Goal: Task Accomplishment & Management: Manage account settings

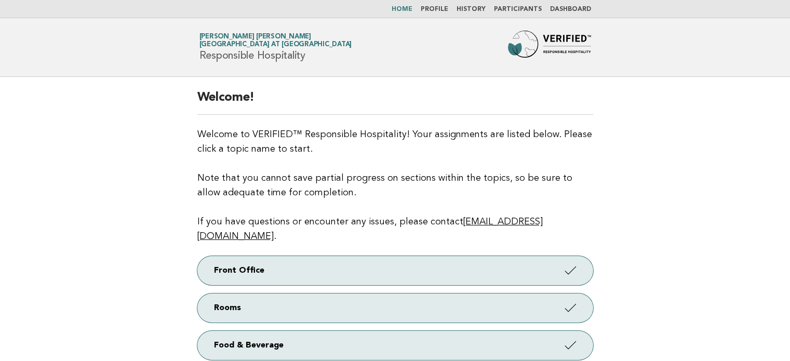
scroll to position [236, 0]
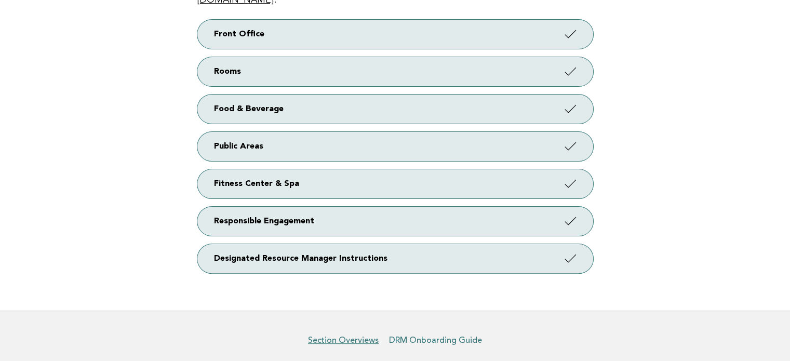
click at [455, 335] on link "DRM Onboarding Guide" at bounding box center [435, 340] width 93 height 10
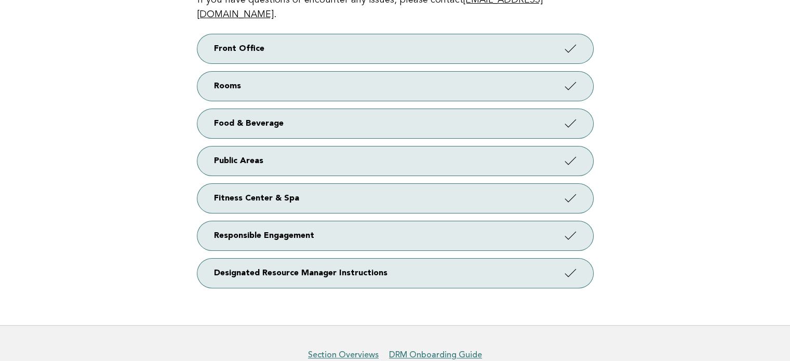
scroll to position [221, 0]
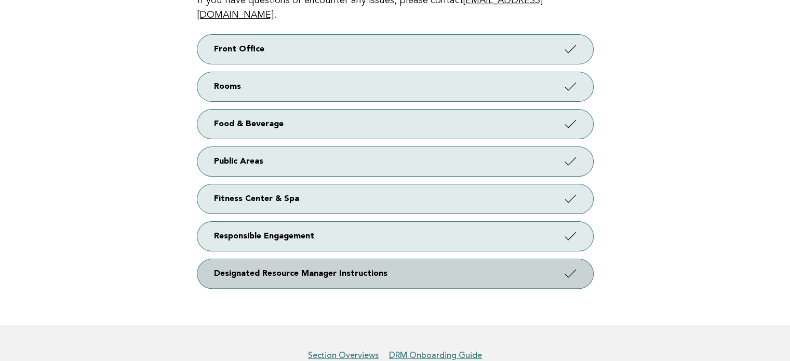
click at [372, 263] on link "Designated Resource Manager Instructions" at bounding box center [395, 273] width 396 height 29
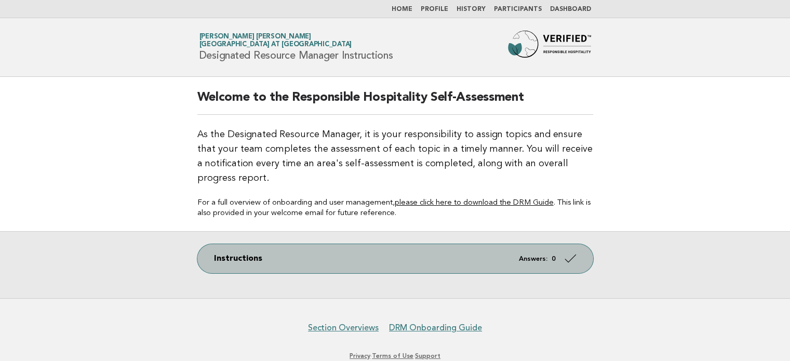
click at [521, 256] on em "Answers:" at bounding box center [533, 259] width 29 height 7
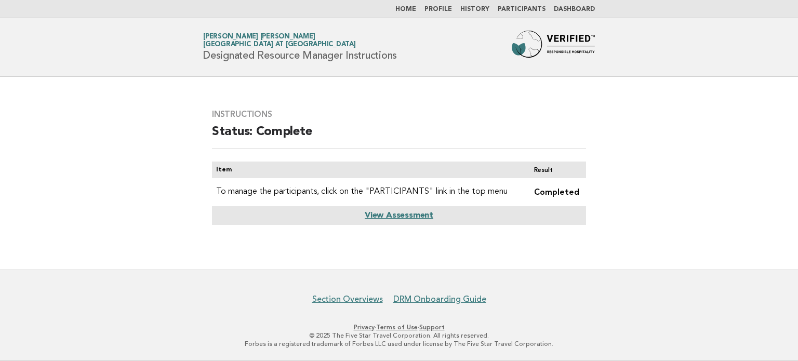
click at [518, 9] on link "Participants" at bounding box center [522, 9] width 48 height 6
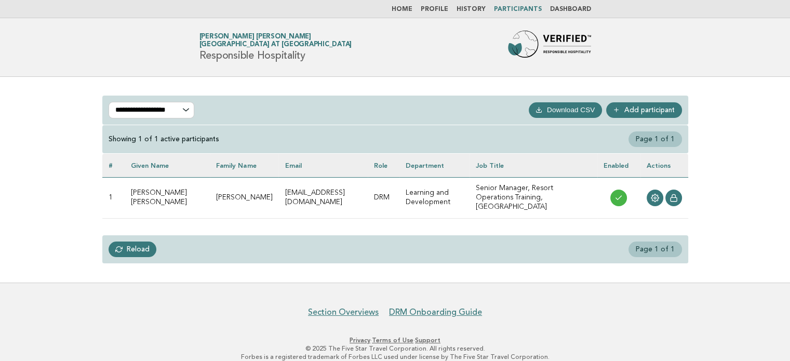
click at [634, 106] on link "Add participant" at bounding box center [644, 110] width 76 height 16
